Goal: Task Accomplishment & Management: Use online tool/utility

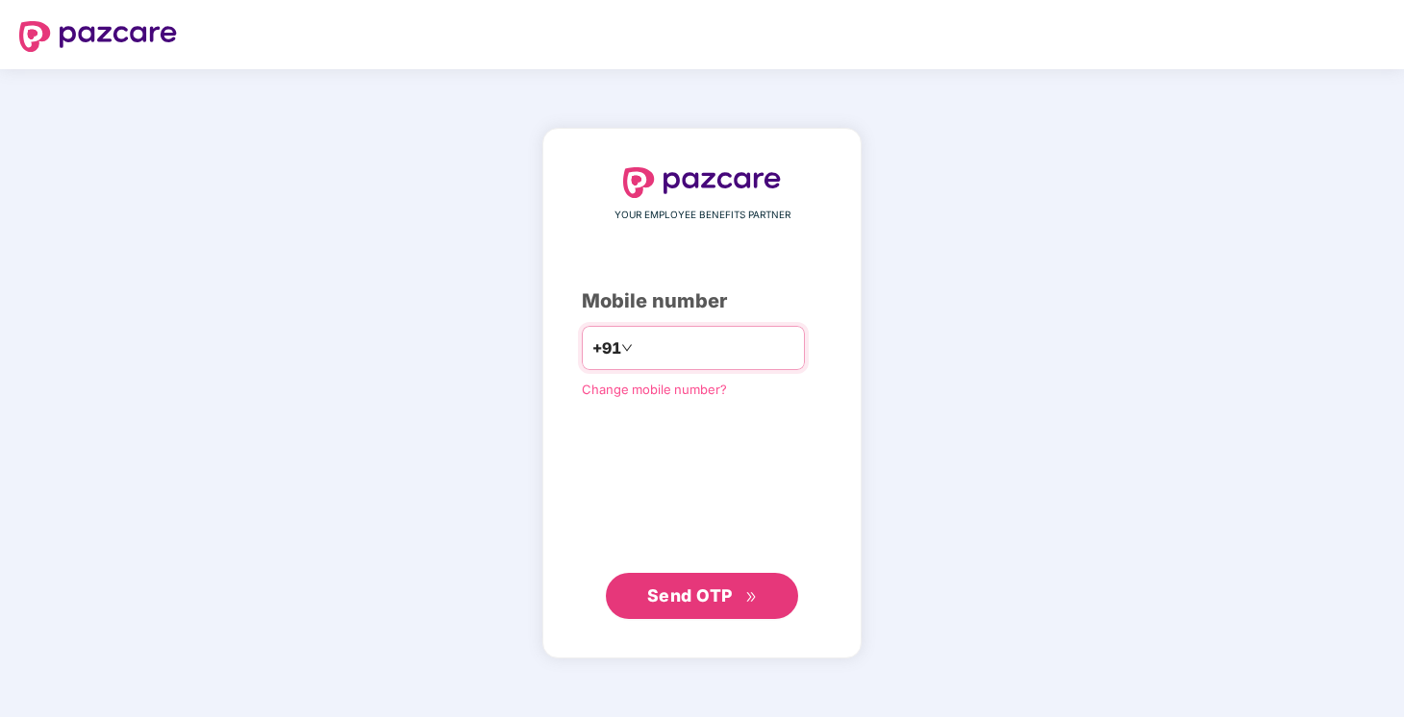
click at [695, 345] on input "number" at bounding box center [715, 348] width 158 height 31
type input "**********"
click at [706, 612] on button "Send OTP" at bounding box center [702, 596] width 192 height 46
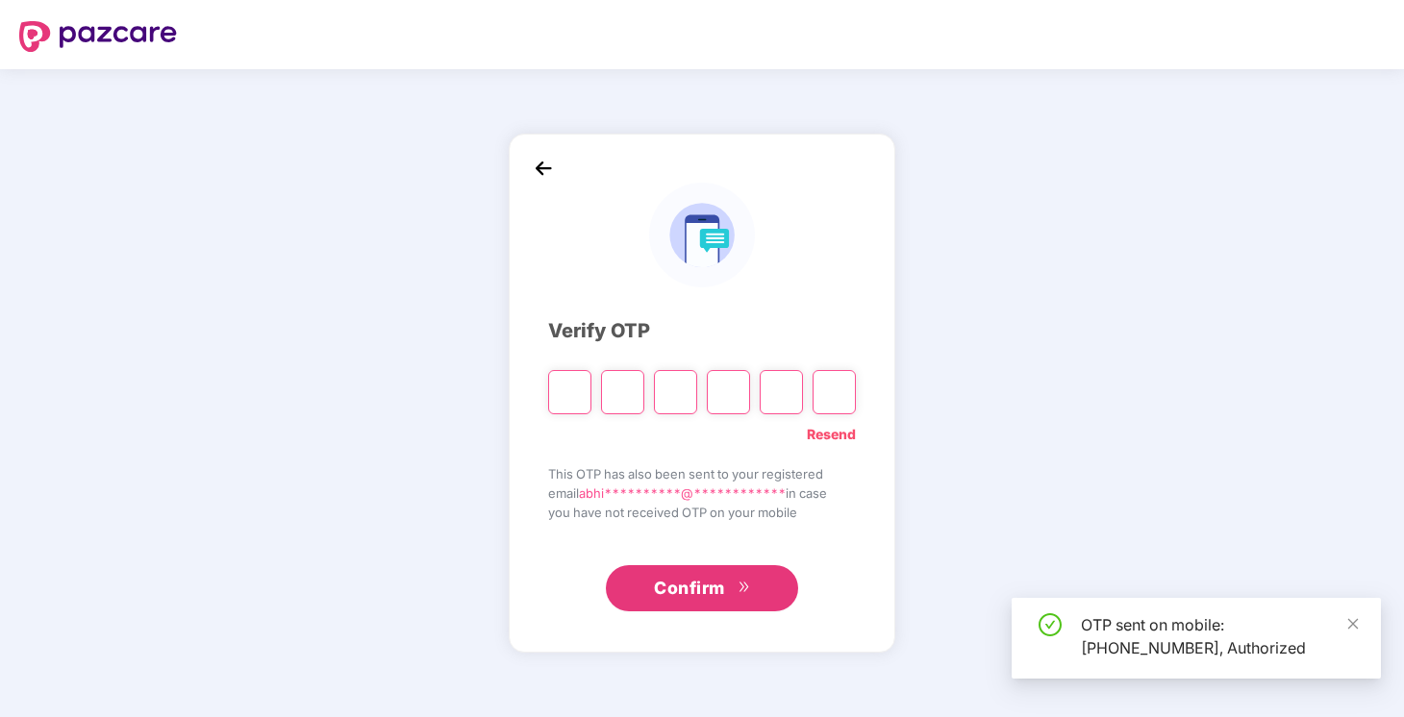
click at [559, 386] on input "Please enter verification code. Digit 1" at bounding box center [569, 392] width 43 height 44
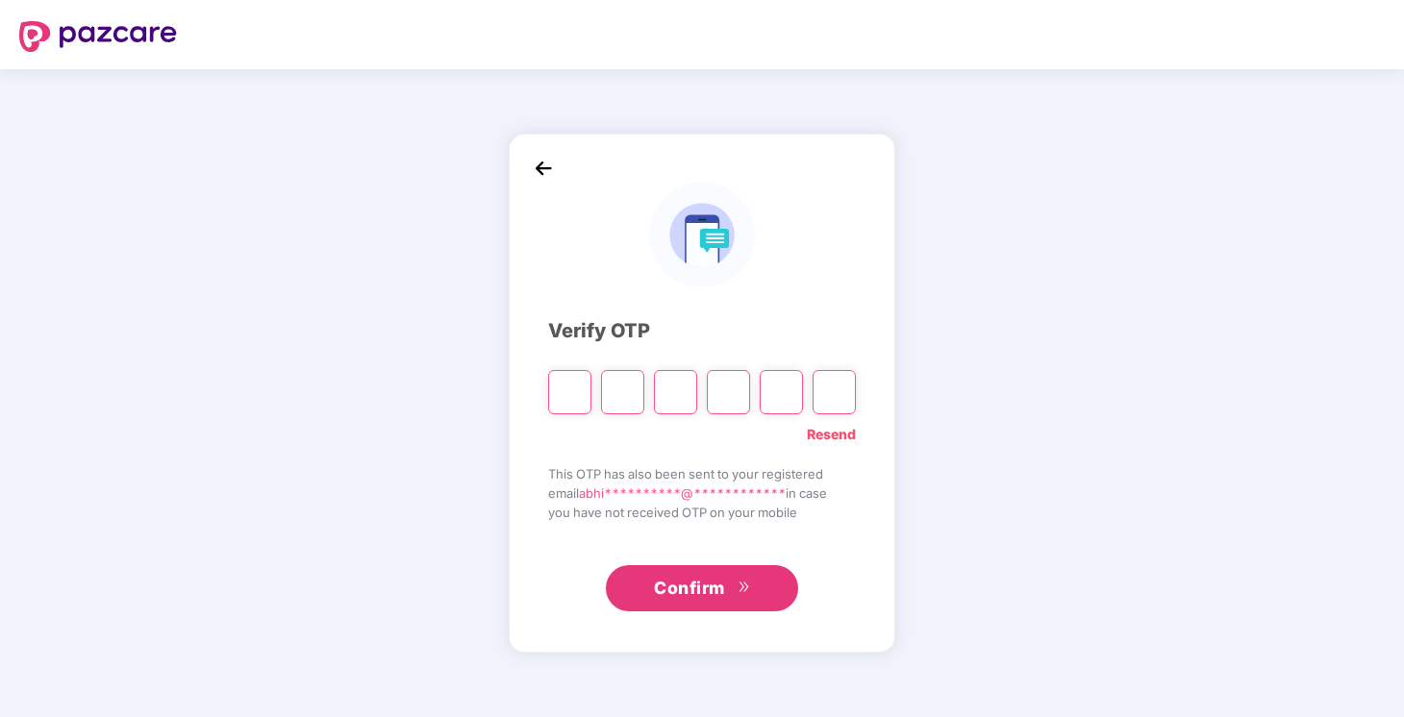
click at [559, 386] on input "Please enter verification code. Digit 1" at bounding box center [569, 392] width 43 height 44
type input "*"
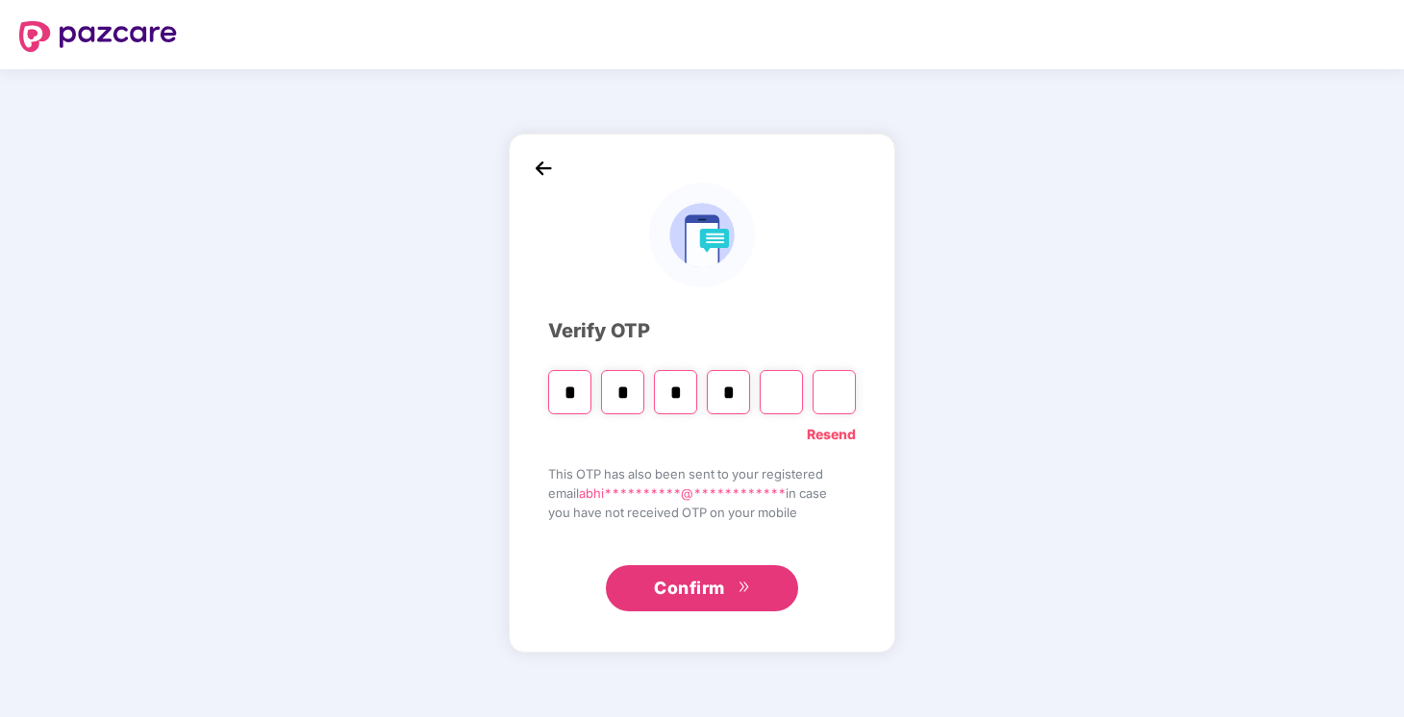
type input "*"
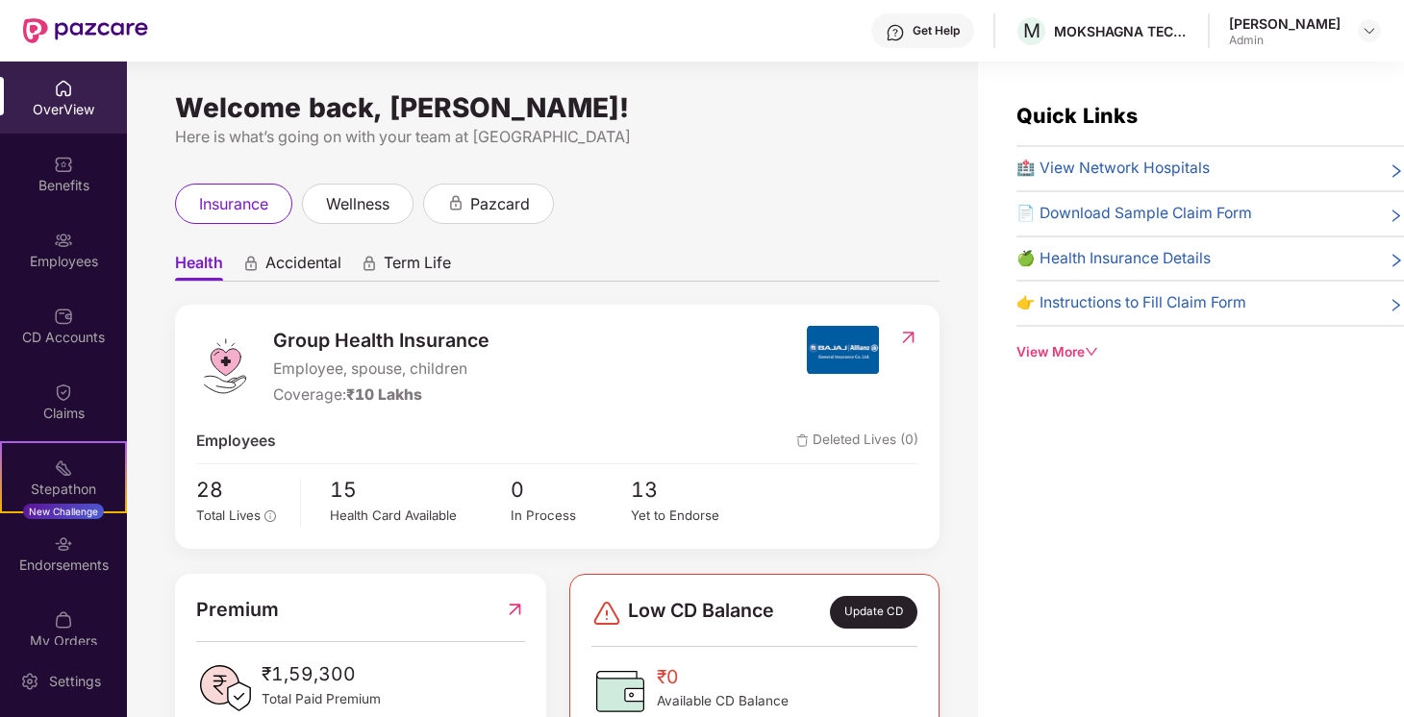
click at [290, 266] on span "Accidental" at bounding box center [303, 267] width 76 height 28
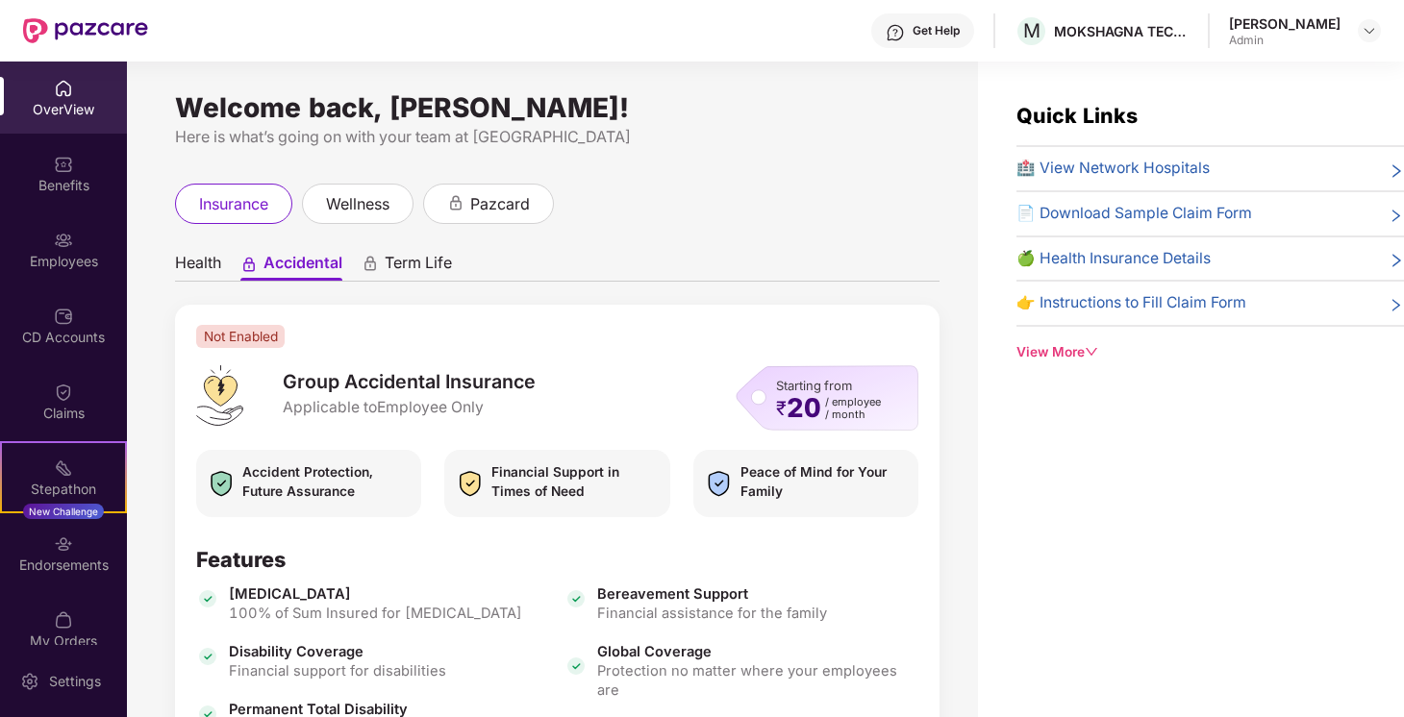
click at [411, 268] on span "Term Life" at bounding box center [418, 267] width 67 height 28
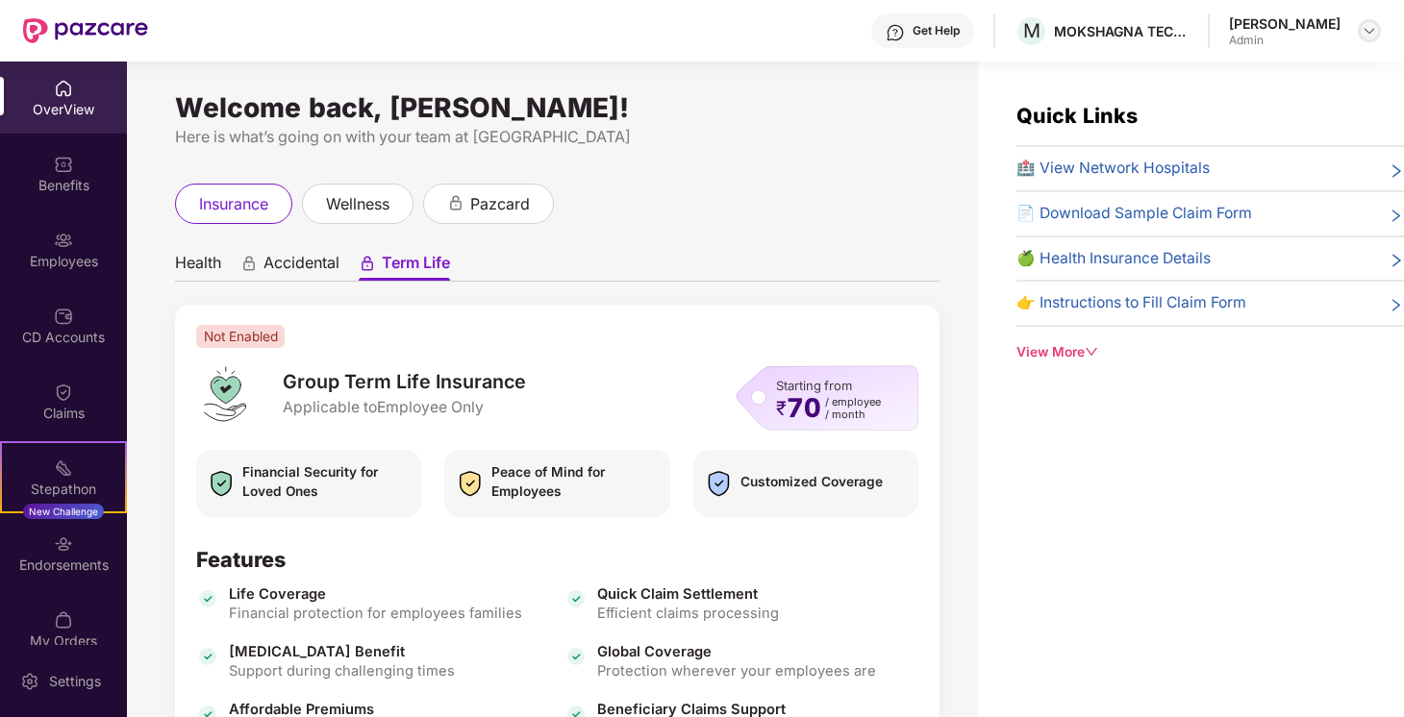
click at [1363, 21] on div at bounding box center [1368, 30] width 23 height 23
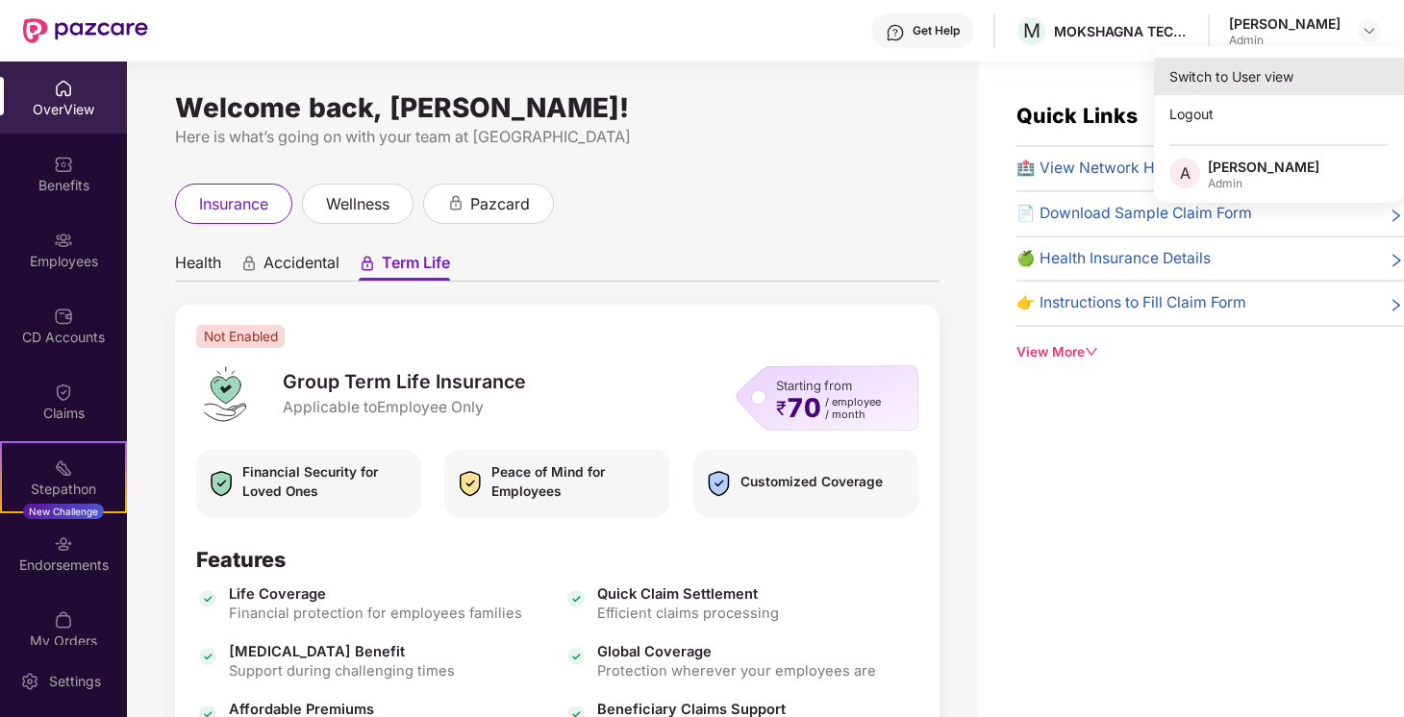
click at [1247, 74] on div "Switch to User view" at bounding box center [1279, 76] width 250 height 37
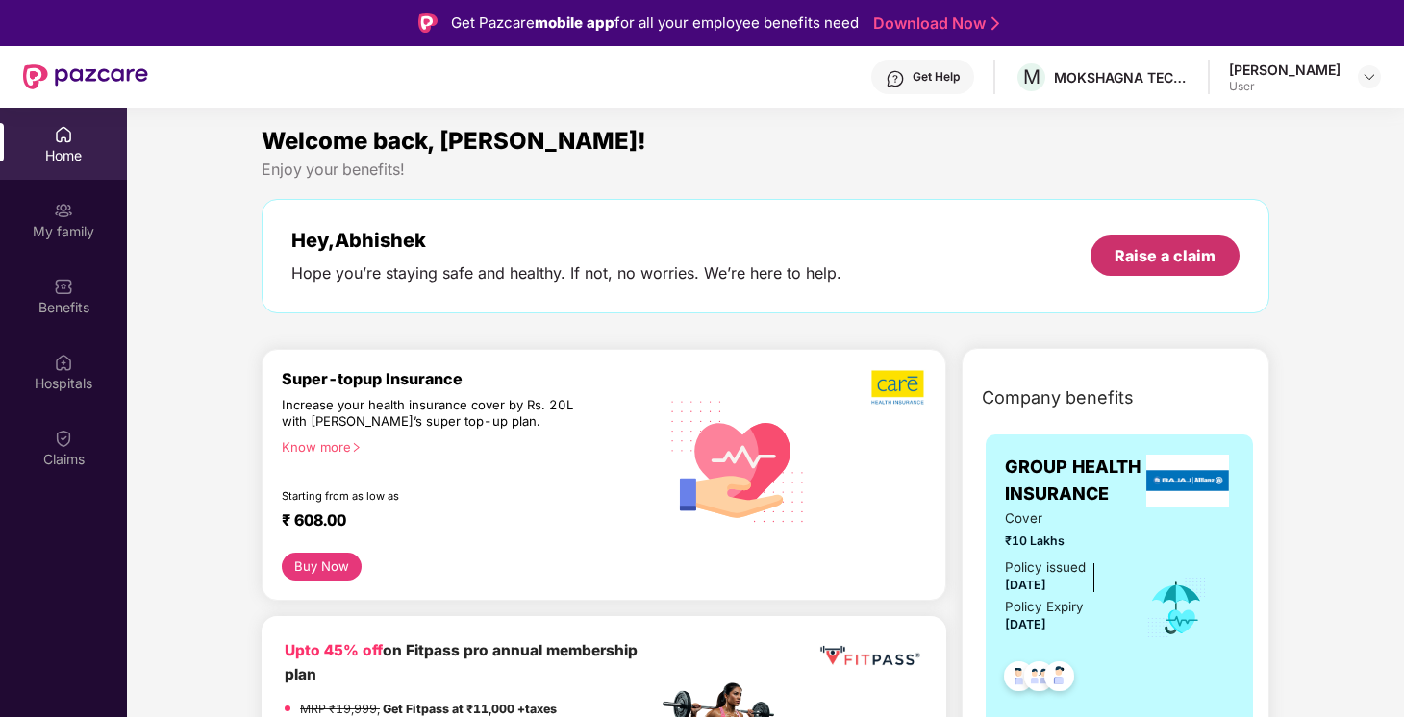
click at [1127, 246] on div "Raise a claim" at bounding box center [1164, 255] width 101 height 21
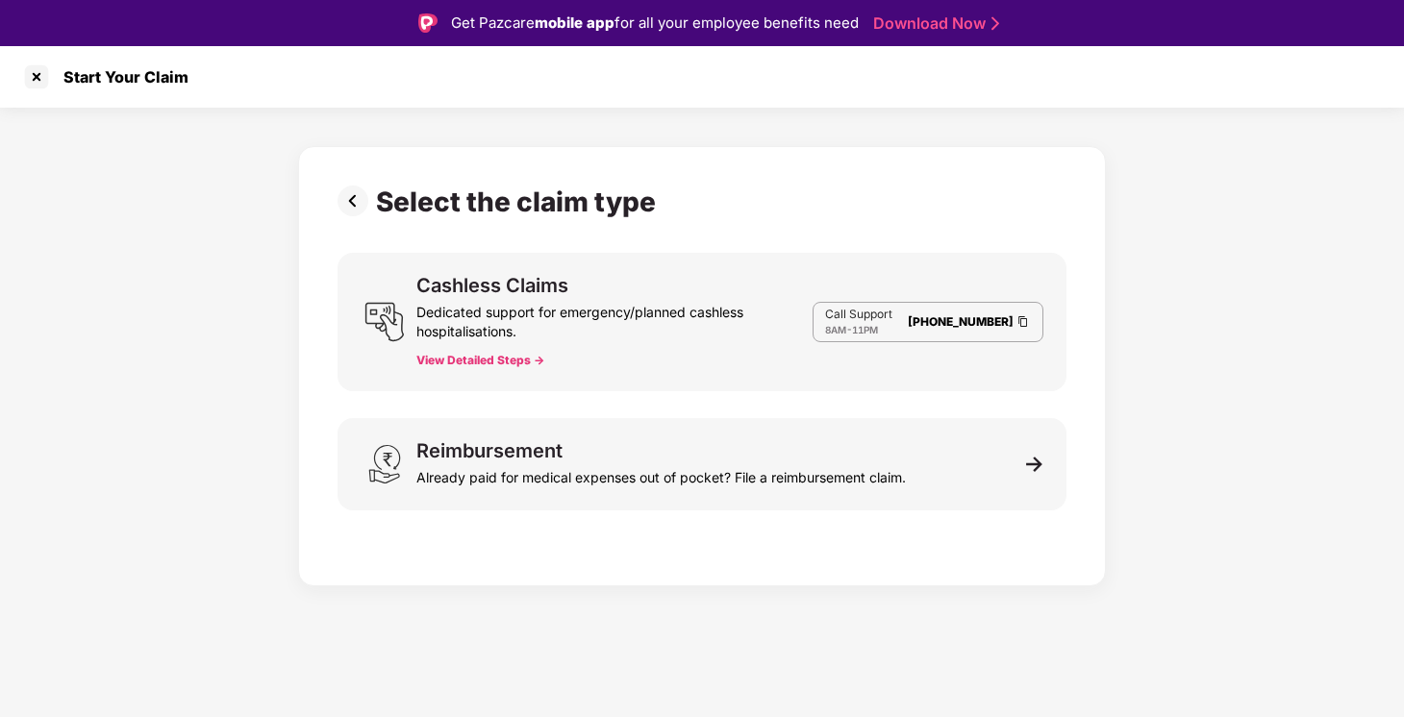
click at [1024, 325] on img at bounding box center [1022, 321] width 15 height 16
